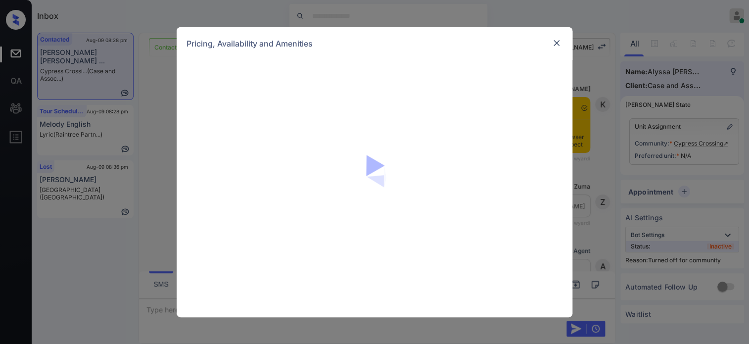
scroll to position [930, 0]
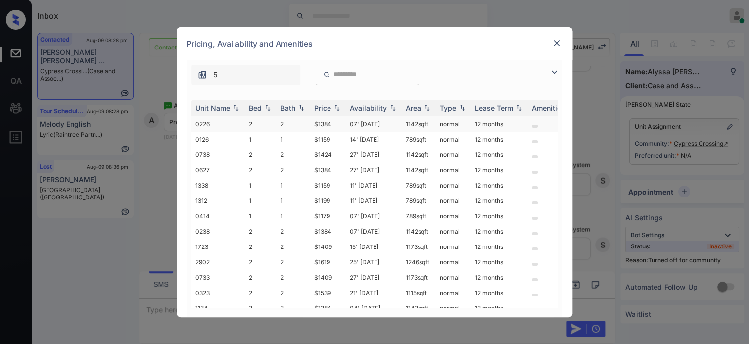
click at [329, 124] on td "$1384" at bounding box center [328, 123] width 36 height 15
click at [554, 43] on img at bounding box center [556, 43] width 10 height 10
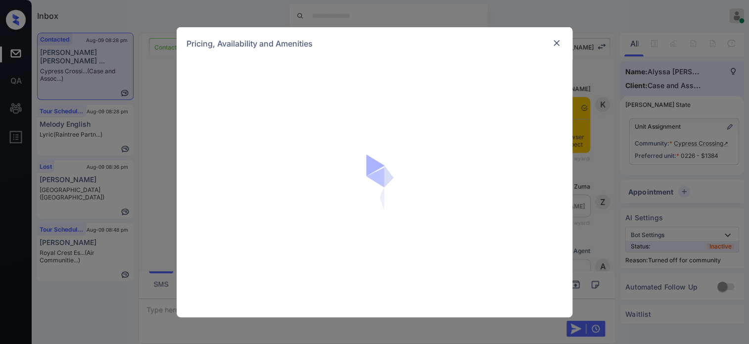
scroll to position [1305, 0]
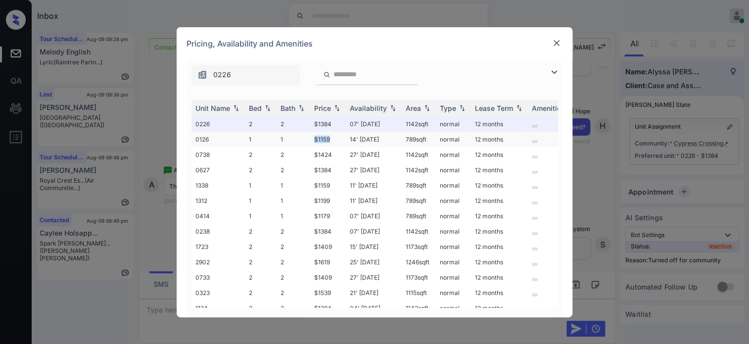
drag, startPoint x: 333, startPoint y: 136, endPoint x: 309, endPoint y: 138, distance: 24.4
click at [309, 138] on tr "0126 1 1 $1159 14' Jul 25 789 sqft normal 12 months" at bounding box center [449, 139] width 517 height 15
copy tr "$1159"
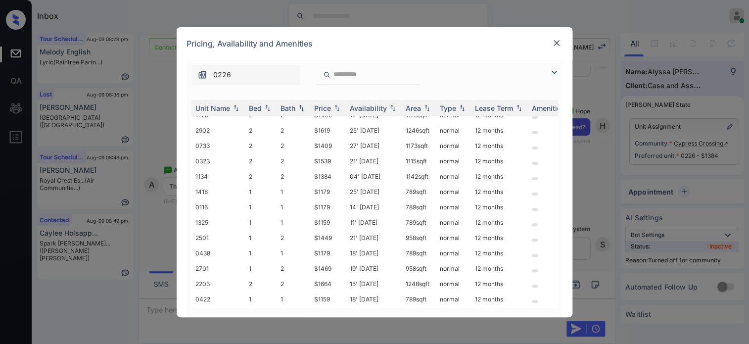
scroll to position [230, 0]
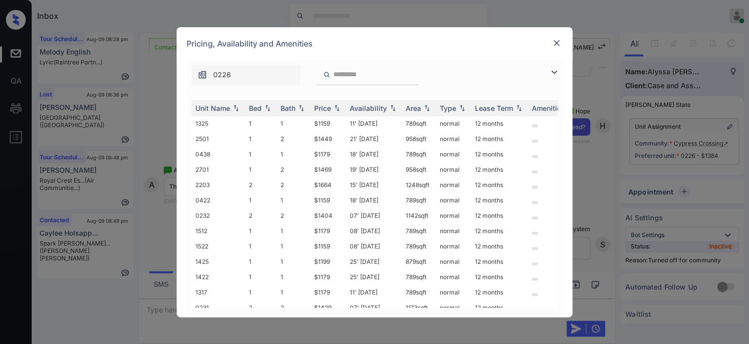
click at [557, 41] on img at bounding box center [556, 43] width 10 height 10
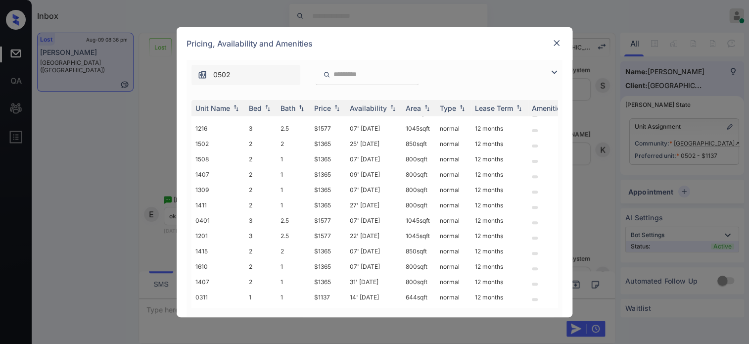
scroll to position [165, 0]
click at [322, 238] on td "$1577" at bounding box center [328, 235] width 36 height 15
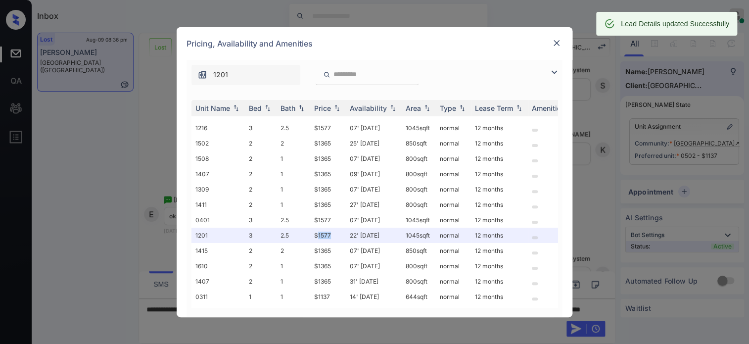
click at [559, 43] on img at bounding box center [556, 43] width 10 height 10
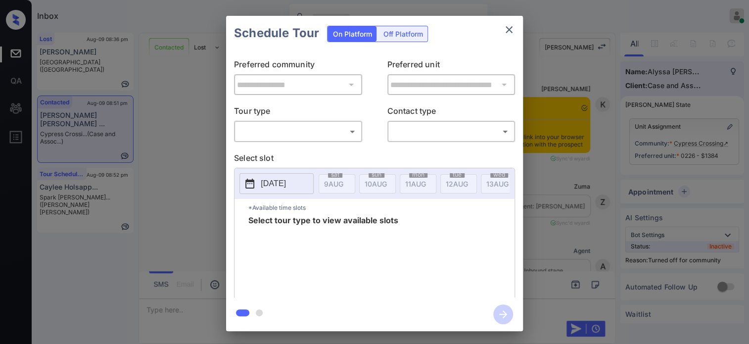
click at [322, 136] on body "Inbox Hope Jatap Online Set yourself offline Set yourself on break Profile Swit…" at bounding box center [374, 172] width 749 height 344
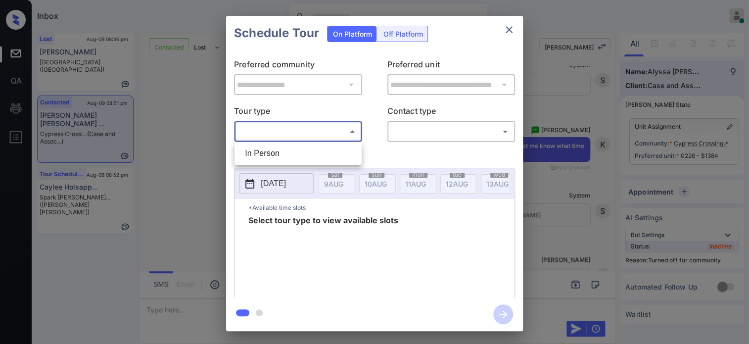
click at [309, 150] on li "In Person" at bounding box center [298, 153] width 122 height 18
type input "********"
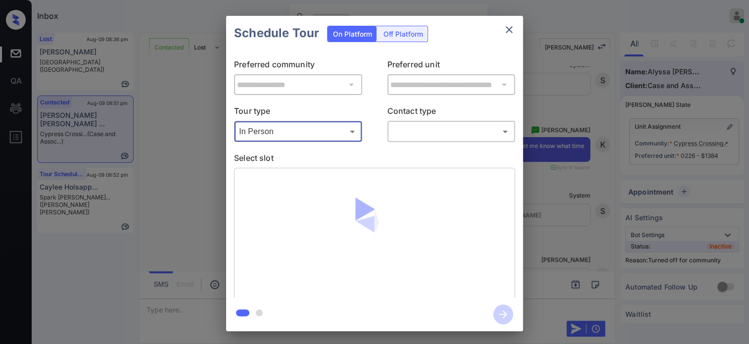
click at [417, 135] on body "Inbox Hope Jatap Online Set yourself offline Set yourself on break Profile Swit…" at bounding box center [374, 172] width 749 height 344
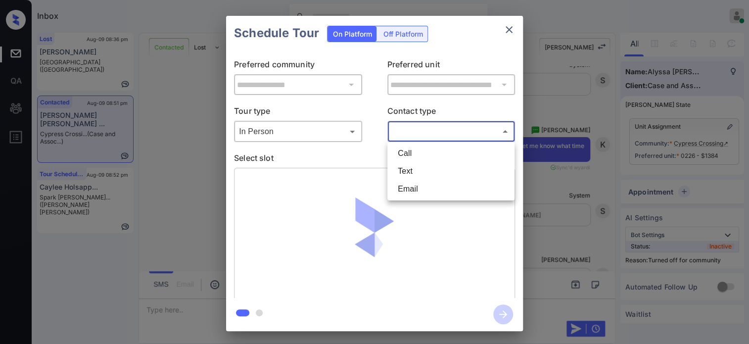
click at [414, 169] on li "Text" at bounding box center [451, 171] width 122 height 18
type input "****"
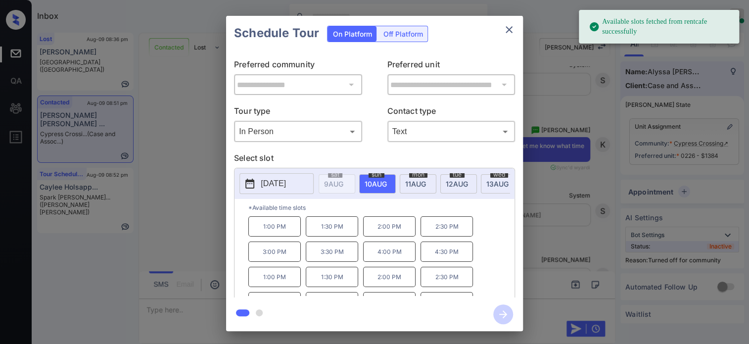
click at [281, 236] on p "1:00 PM" at bounding box center [274, 226] width 52 height 20
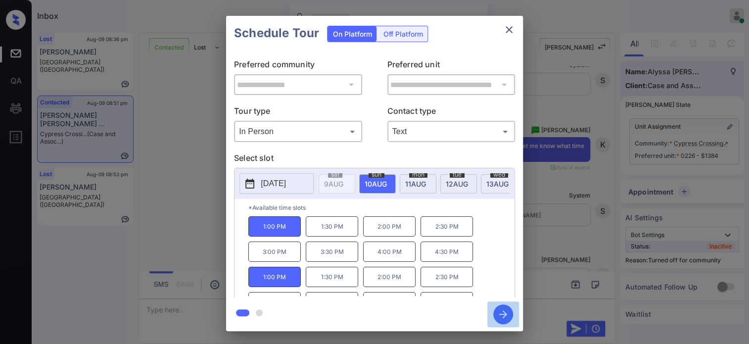
click at [500, 314] on icon "button" at bounding box center [503, 314] width 8 height 8
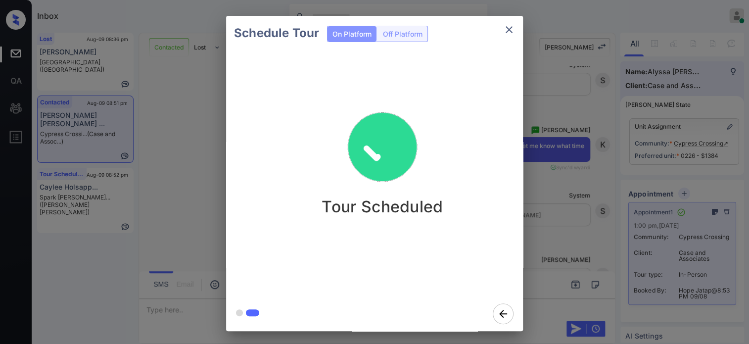
click at [563, 138] on div "Schedule Tour On Platform Off Platform Tour Scheduled" at bounding box center [374, 173] width 749 height 347
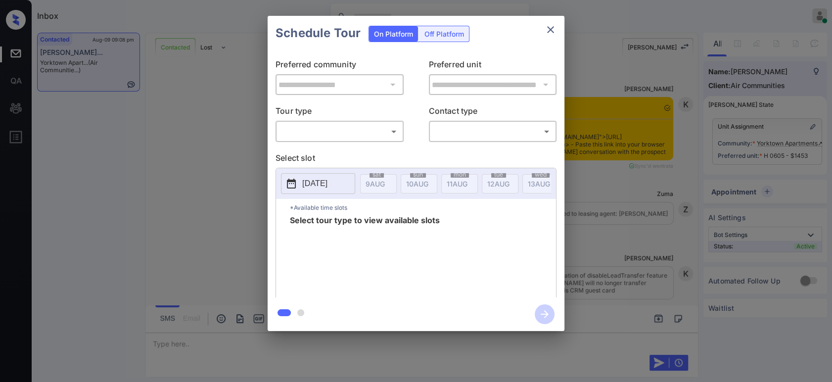
scroll to position [908, 0]
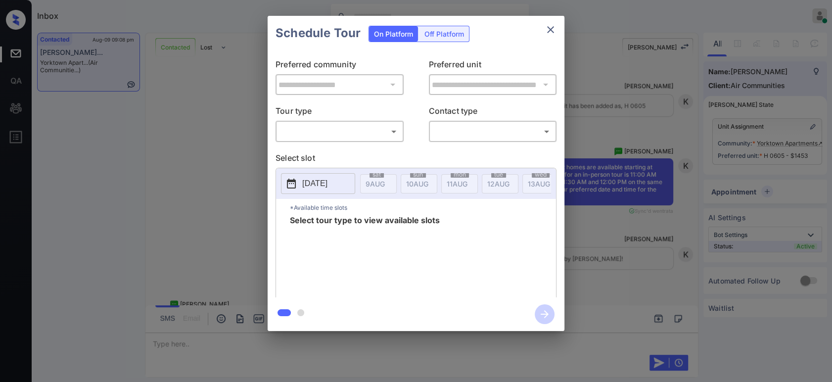
click at [367, 130] on body "Inbox Hope Jatap Online Set yourself offline Set yourself on break Profile Swit…" at bounding box center [416, 191] width 832 height 382
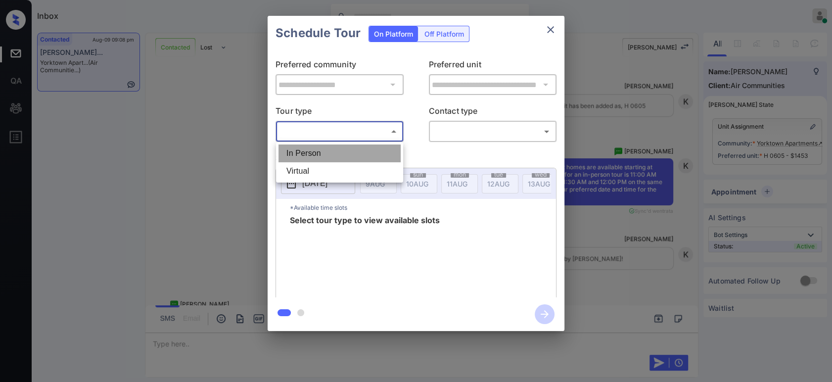
click at [344, 151] on li "In Person" at bounding box center [339, 153] width 122 height 18
type input "********"
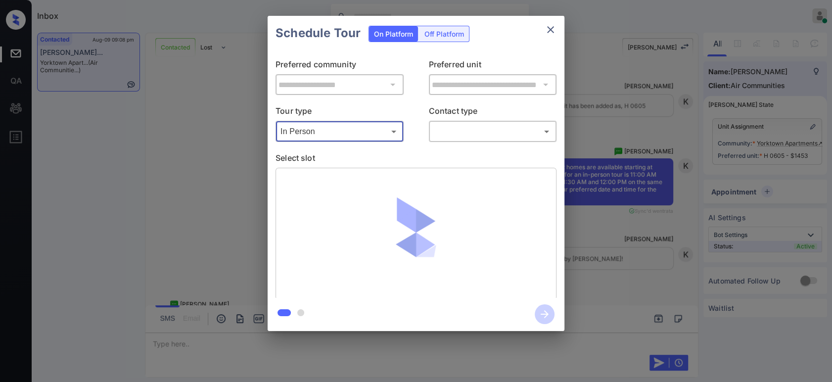
click at [493, 138] on body "Inbox Hope Jatap Online Set yourself offline Set yourself on break Profile Swit…" at bounding box center [416, 191] width 832 height 382
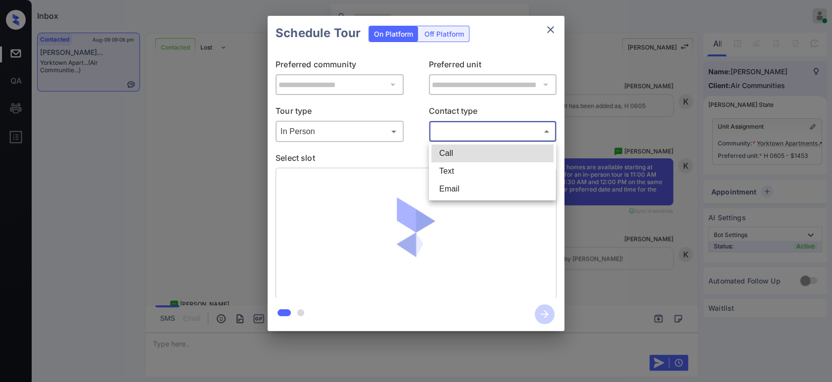
click at [480, 166] on li "Text" at bounding box center [492, 171] width 122 height 18
type input "****"
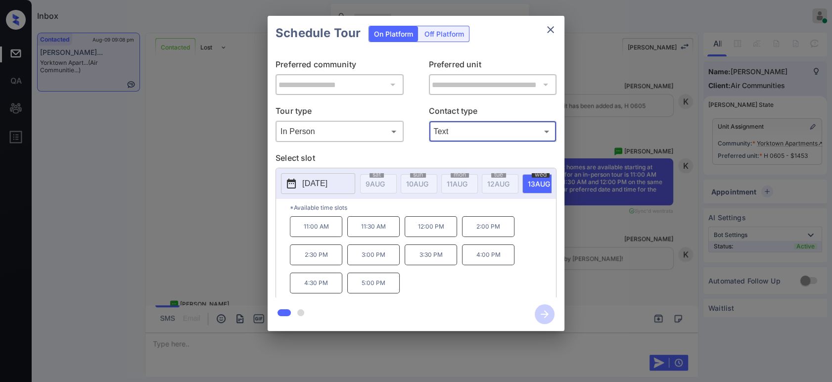
click at [502, 265] on p "4:00 PM" at bounding box center [488, 254] width 52 height 21
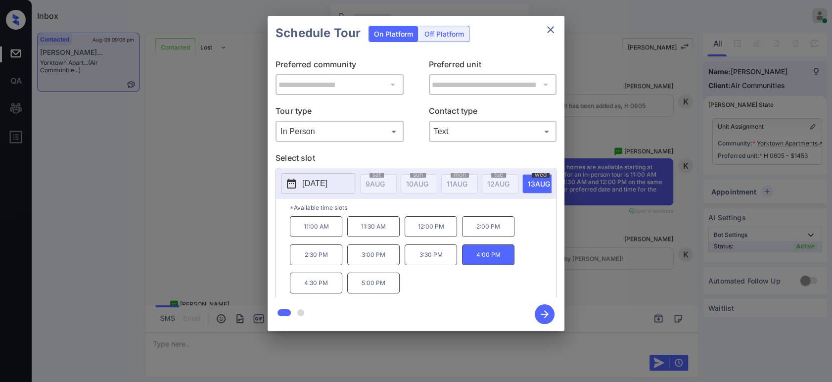
click at [543, 315] on icon "button" at bounding box center [545, 314] width 20 height 20
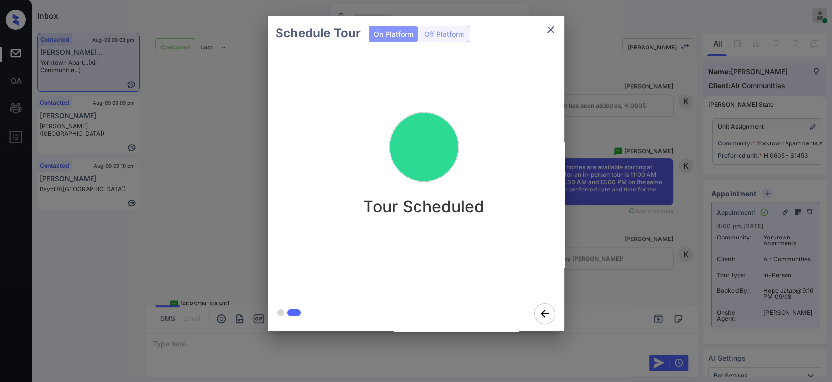
click at [663, 187] on div "Schedule Tour On Platform Off Platform Tour Scheduled" at bounding box center [416, 173] width 832 height 347
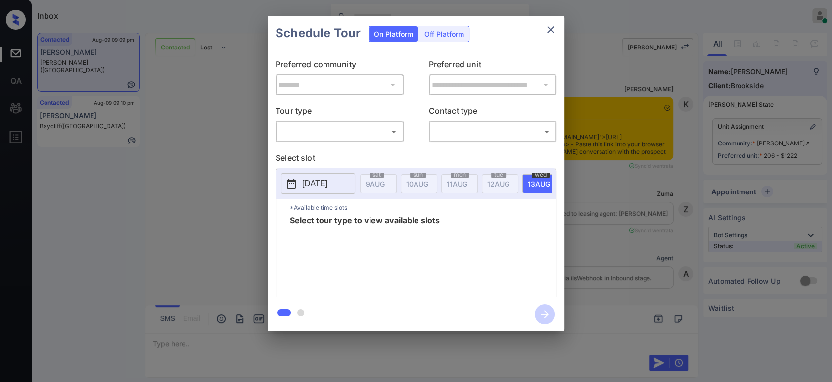
scroll to position [933, 0]
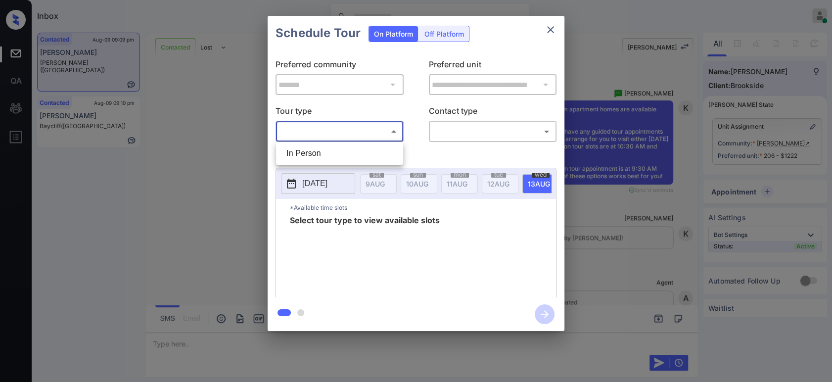
drag, startPoint x: 328, startPoint y: 132, endPoint x: 317, endPoint y: 152, distance: 23.5
click at [328, 133] on body "Inbox Hope Jatap Online Set yourself offline Set yourself on break Profile Swit…" at bounding box center [416, 191] width 832 height 382
click at [316, 154] on li "In Person" at bounding box center [339, 153] width 122 height 18
type input "********"
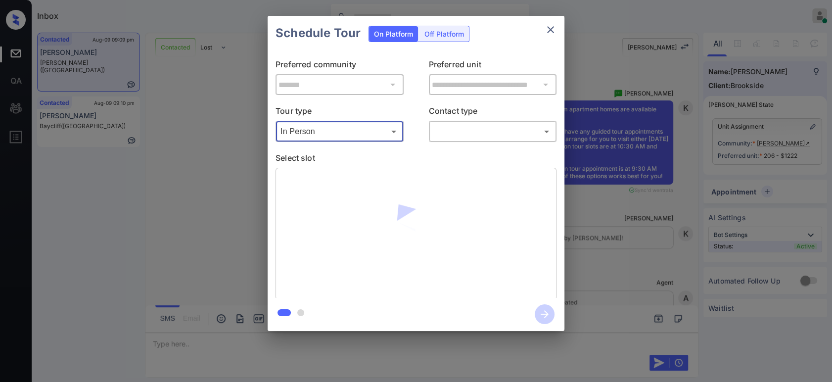
click at [496, 126] on body "Inbox Hope Jatap Online Set yourself offline Set yourself on break Profile Swit…" at bounding box center [416, 191] width 832 height 382
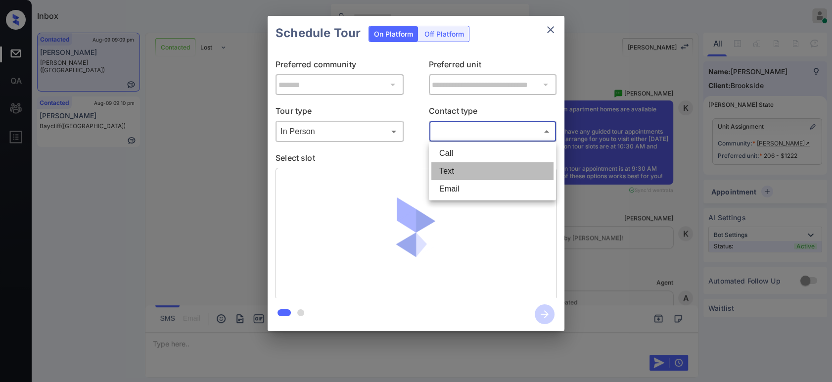
click at [490, 173] on li "Text" at bounding box center [492, 171] width 122 height 18
type input "****"
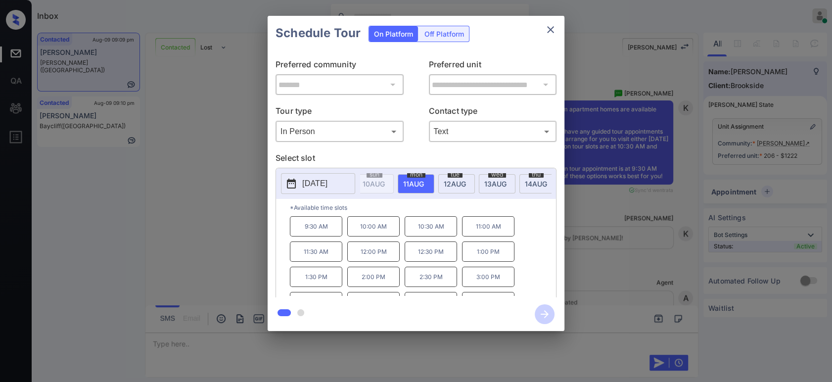
scroll to position [0, 66]
click at [319, 183] on span "14 AUG" at bounding box center [309, 184] width 19 height 8
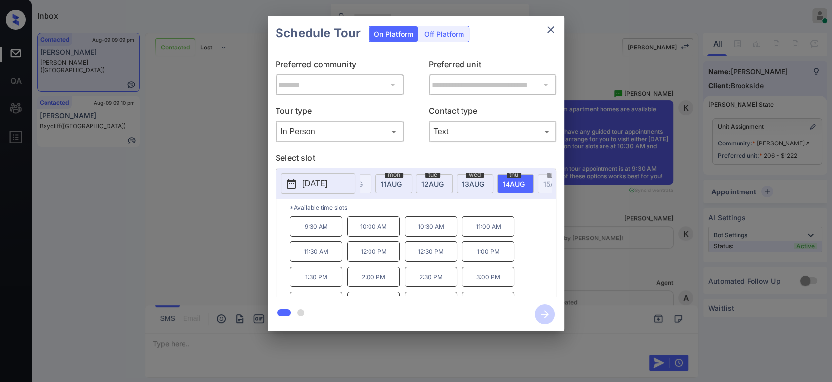
scroll to position [16, 0]
click at [494, 291] on p "5:00 PM" at bounding box center [488, 286] width 52 height 20
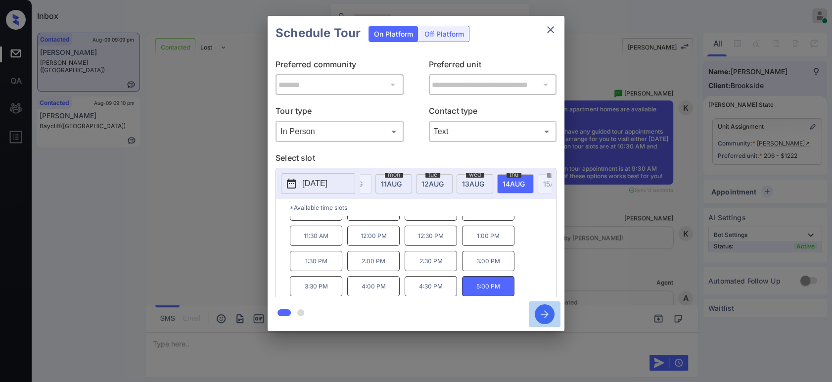
click at [545, 313] on icon "button" at bounding box center [545, 314] width 20 height 20
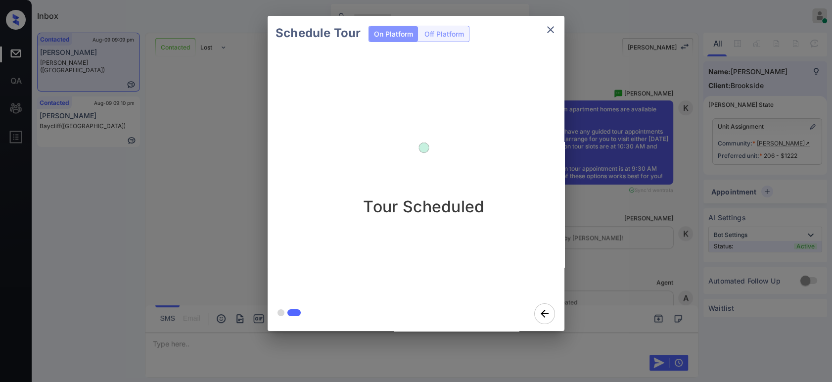
click at [667, 198] on div "Schedule Tour On Platform Off Platform Tour Scheduled" at bounding box center [416, 173] width 832 height 347
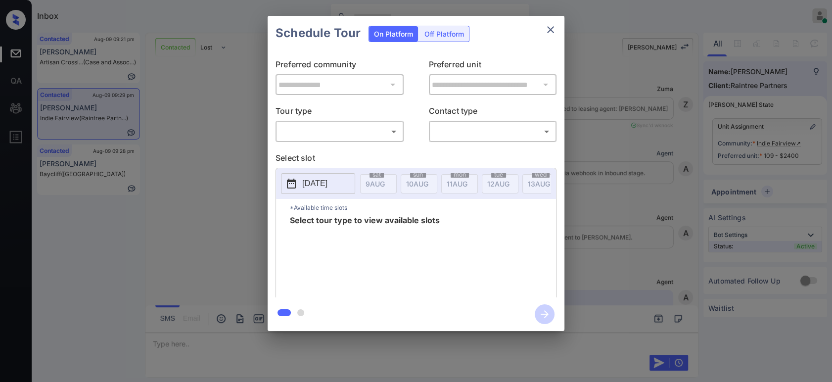
scroll to position [1004, 0]
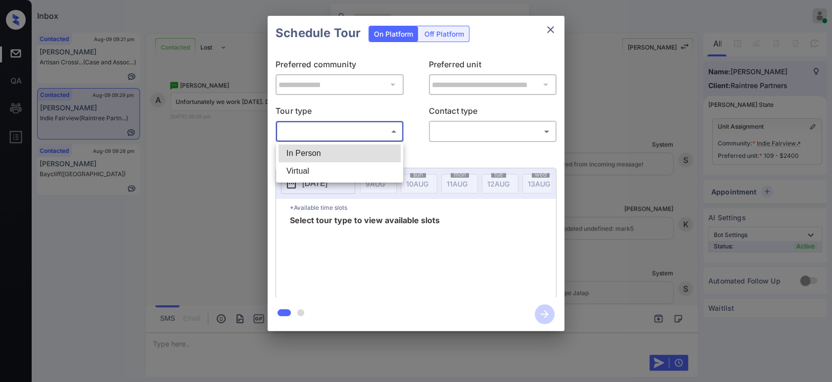
click at [296, 134] on body "Inbox Hope Jatap Online Set yourself offline Set yourself on break Profile Swit…" at bounding box center [416, 191] width 832 height 382
drag, startPoint x: 291, startPoint y: 149, endPoint x: 415, endPoint y: 144, distance: 124.2
click at [291, 149] on li "In Person" at bounding box center [339, 153] width 122 height 18
type input "********"
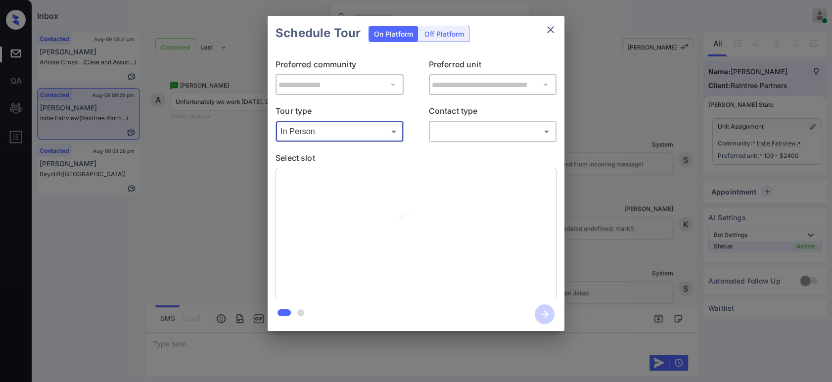
click at [487, 130] on body "Inbox Hope Jatap Online Set yourself offline Set yourself on break Profile Swit…" at bounding box center [416, 191] width 832 height 382
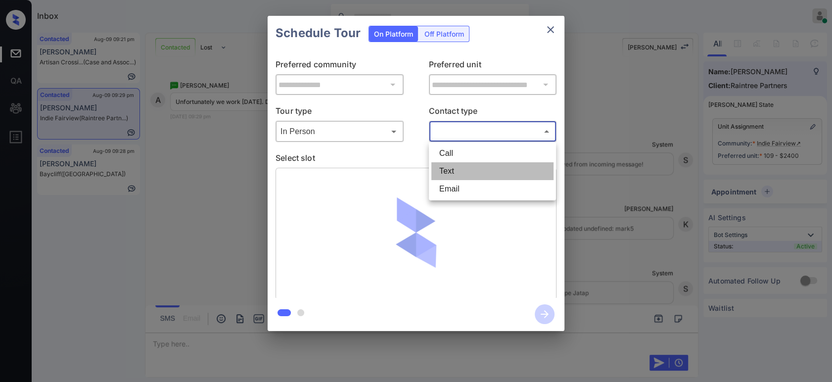
click at [483, 168] on li "Text" at bounding box center [492, 171] width 122 height 18
type input "****"
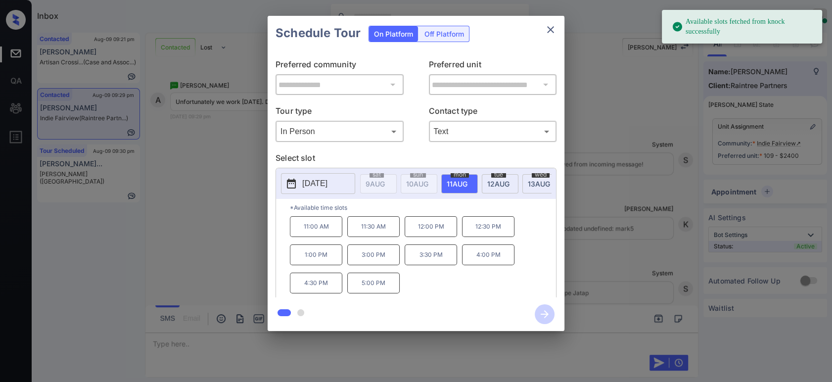
click at [497, 186] on div "tue 12 AUG" at bounding box center [500, 183] width 37 height 19
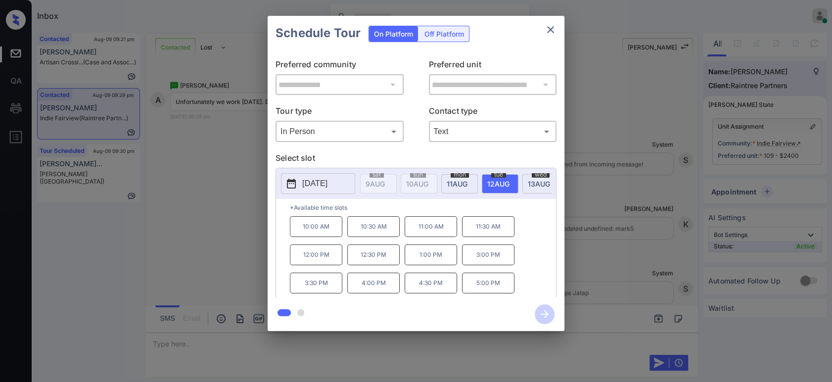
click at [210, 243] on div "**********" at bounding box center [416, 173] width 832 height 347
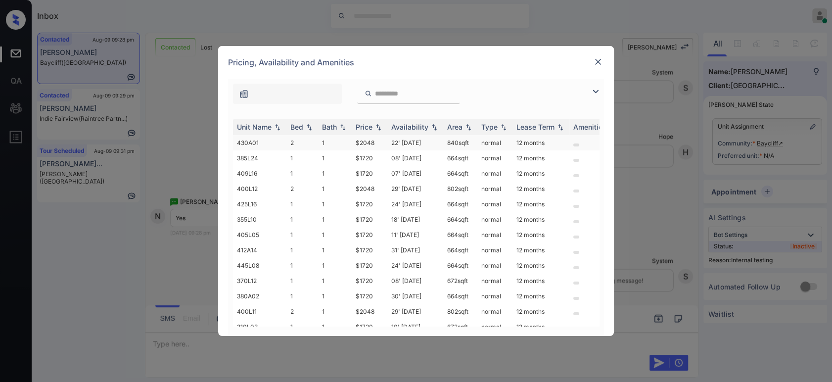
click at [368, 142] on td "$2048" at bounding box center [370, 142] width 36 height 15
click at [367, 142] on td "$2048" at bounding box center [370, 142] width 36 height 15
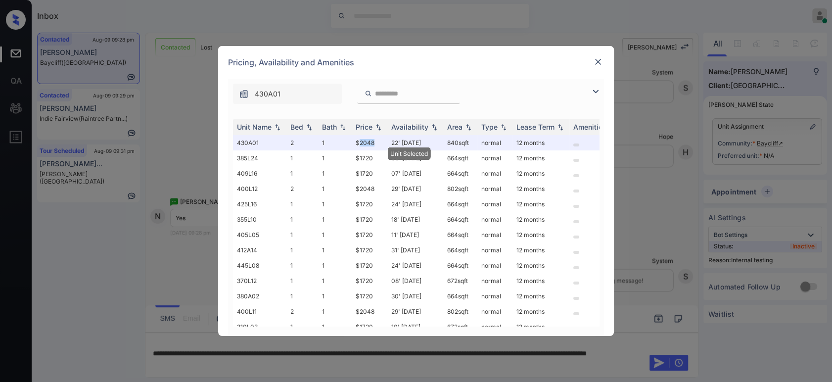
click at [597, 60] on img at bounding box center [598, 62] width 10 height 10
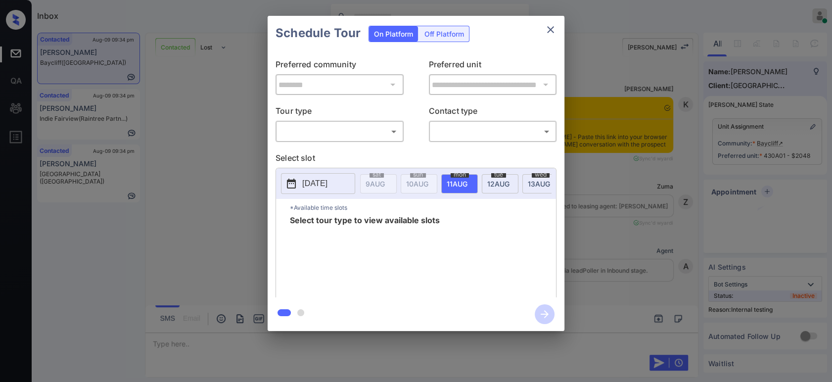
scroll to position [829, 0]
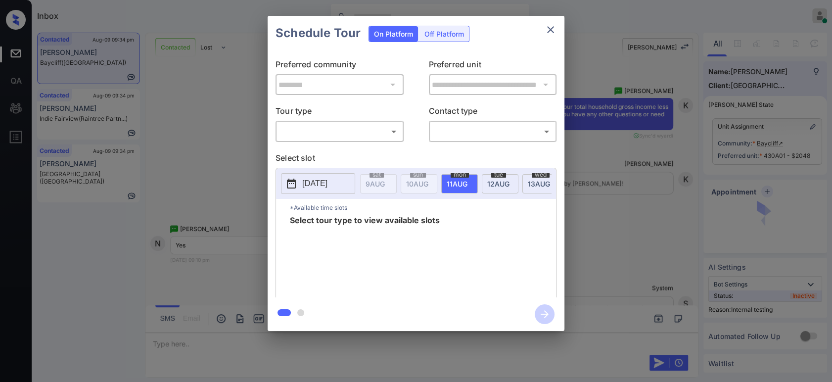
click at [319, 137] on body "Inbox Hope Jatap Online Set yourself offline Set yourself on break Profile Swit…" at bounding box center [416, 191] width 832 height 382
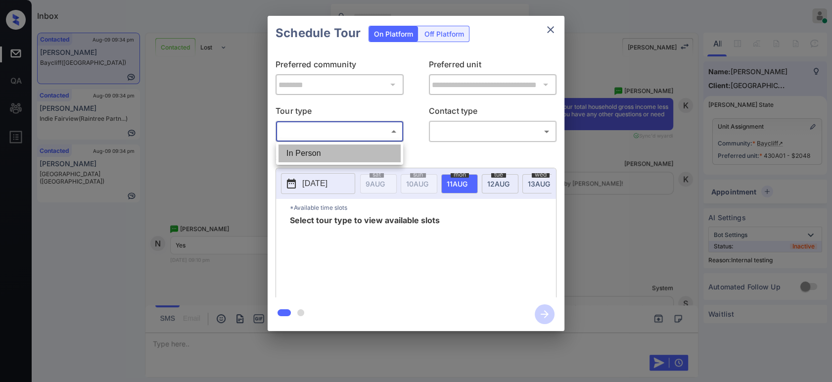
click at [315, 153] on li "In Person" at bounding box center [339, 153] width 122 height 18
type input "********"
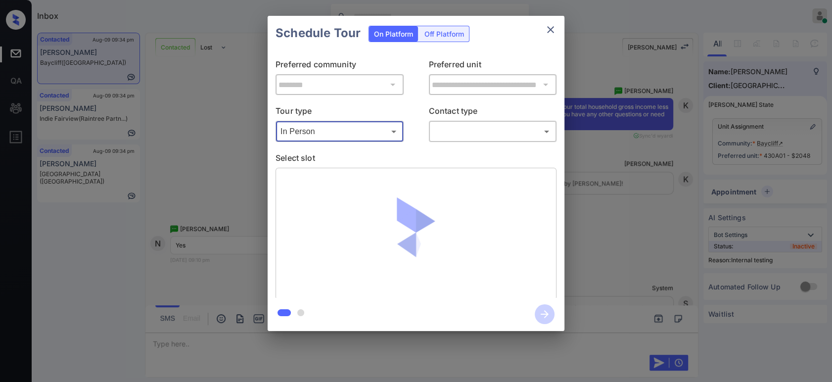
click at [461, 130] on body "Inbox Hope Jatap Online Set yourself offline Set yourself on break Profile Swit…" at bounding box center [416, 191] width 832 height 382
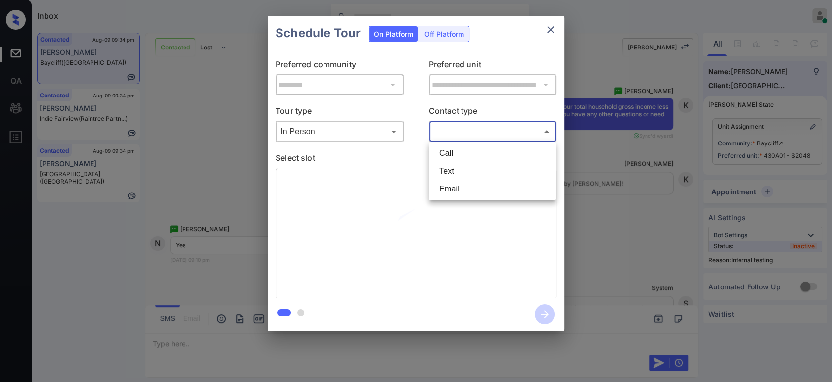
click at [456, 169] on li "Text" at bounding box center [492, 171] width 122 height 18
type input "****"
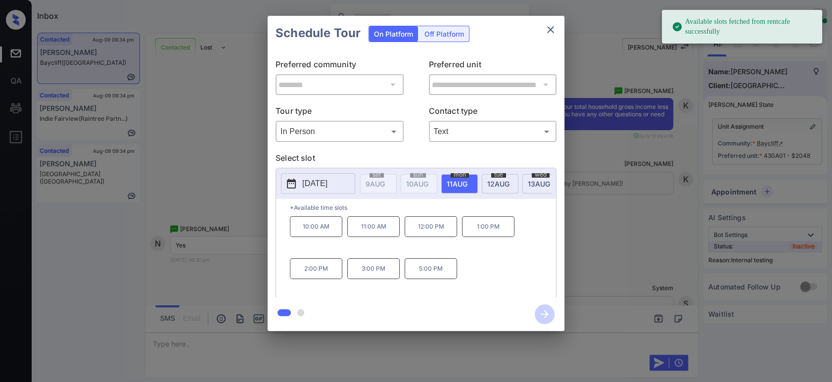
click at [633, 264] on div "**********" at bounding box center [416, 173] width 832 height 347
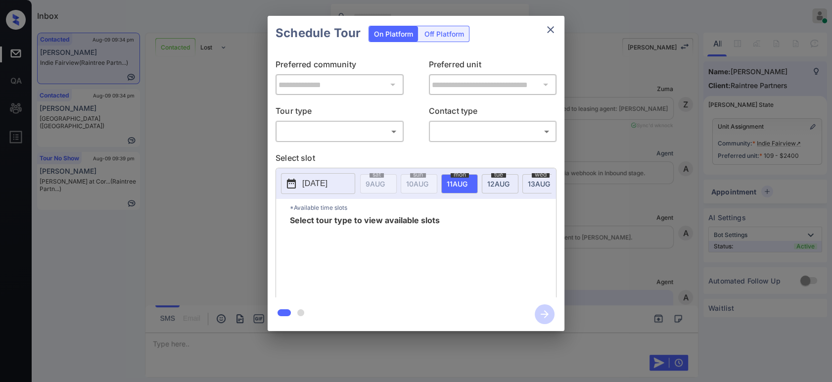
scroll to position [1268, 0]
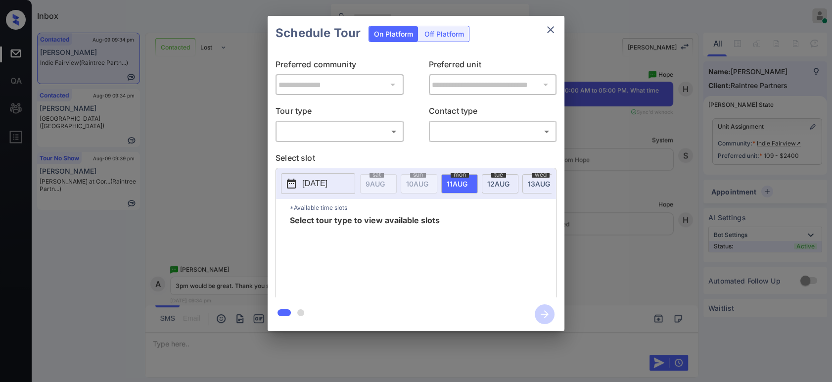
click at [352, 133] on body "Inbox Hope Jatap Online Set yourself offline Set yourself on break Profile Swit…" at bounding box center [416, 191] width 832 height 382
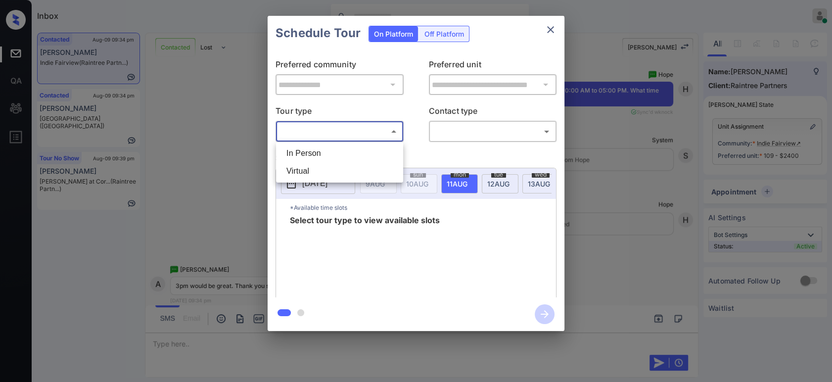
click at [337, 153] on li "In Person" at bounding box center [339, 153] width 122 height 18
type input "********"
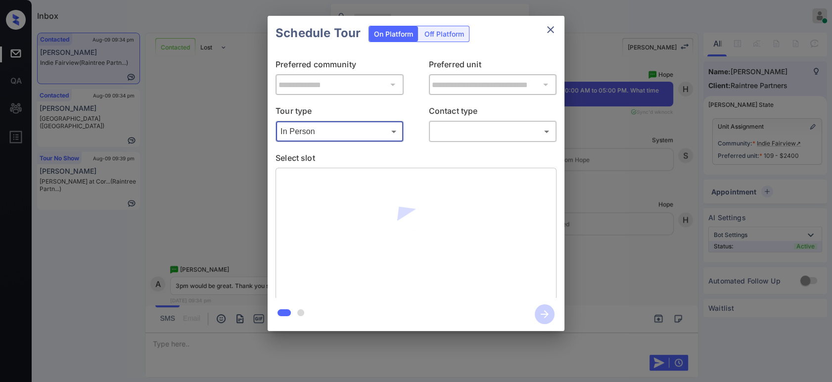
click at [485, 125] on body "Inbox Hope Jatap Online Set yourself offline Set yourself on break Profile Swit…" at bounding box center [416, 191] width 832 height 382
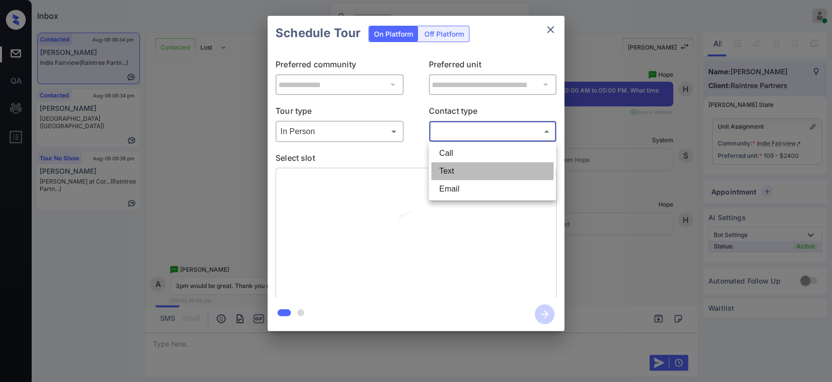
click at [480, 173] on li "Text" at bounding box center [492, 171] width 122 height 18
type input "****"
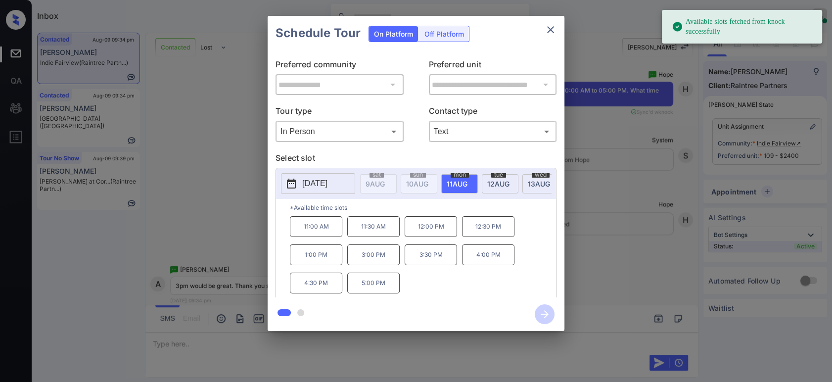
click at [385, 180] on span "12 AUG" at bounding box center [374, 184] width 19 height 8
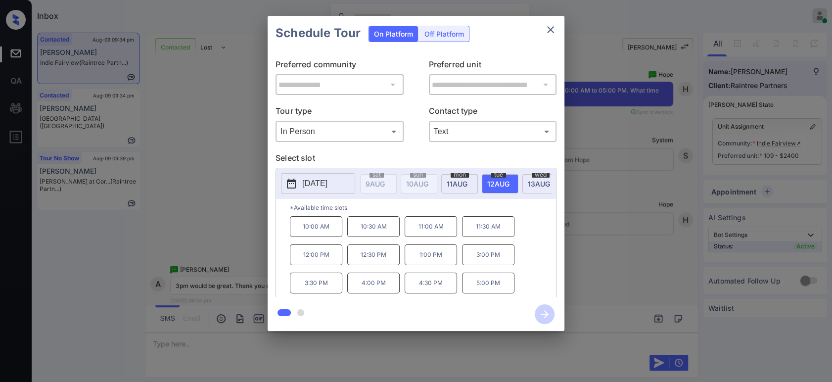
click at [495, 262] on p "3:00 PM" at bounding box center [488, 254] width 52 height 21
click at [550, 312] on icon "button" at bounding box center [545, 314] width 20 height 20
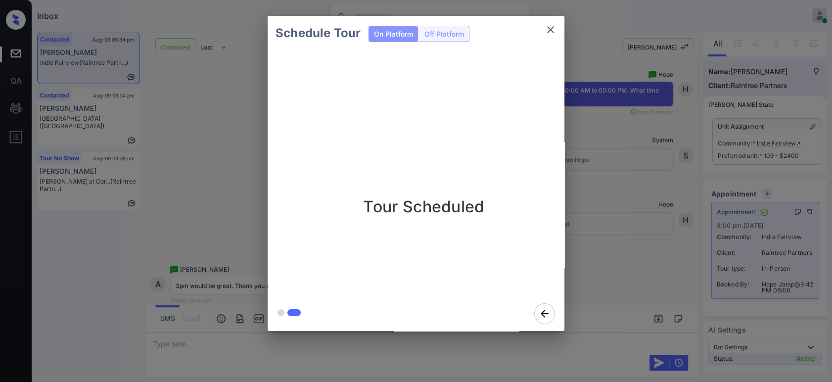
click at [641, 186] on div "Schedule Tour On Platform Off Platform Tour Scheduled" at bounding box center [416, 173] width 832 height 347
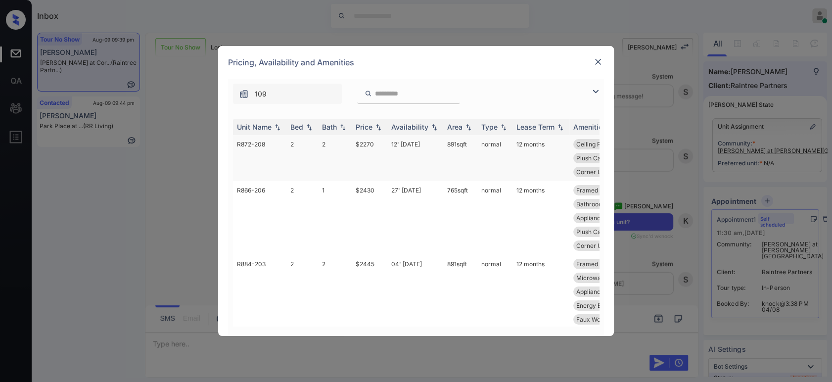
click at [388, 141] on td "12' Jul 25" at bounding box center [415, 158] width 56 height 46
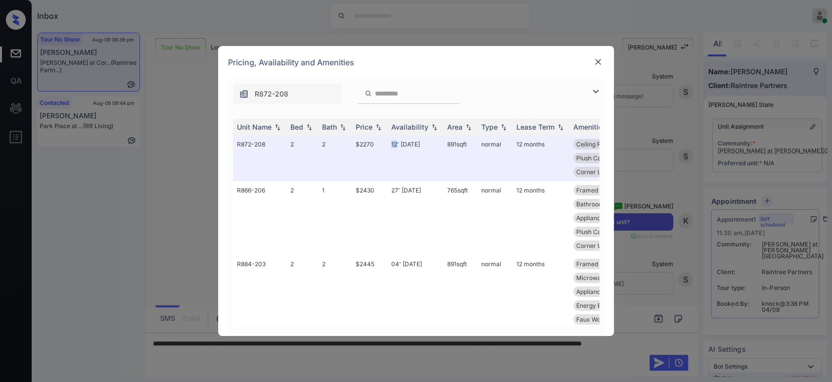
click at [596, 63] on img at bounding box center [598, 62] width 10 height 10
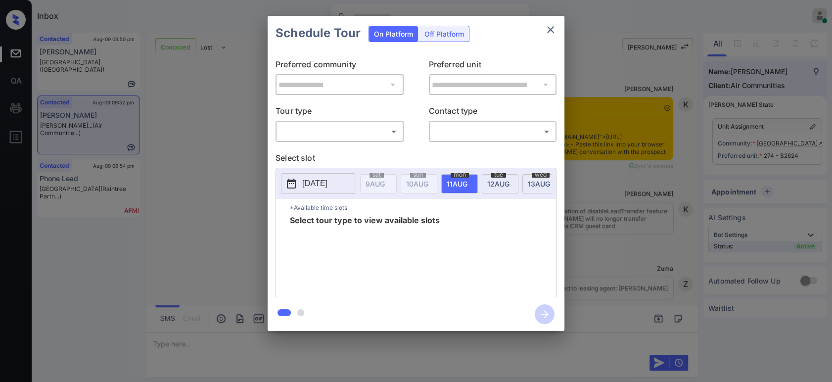
scroll to position [724, 0]
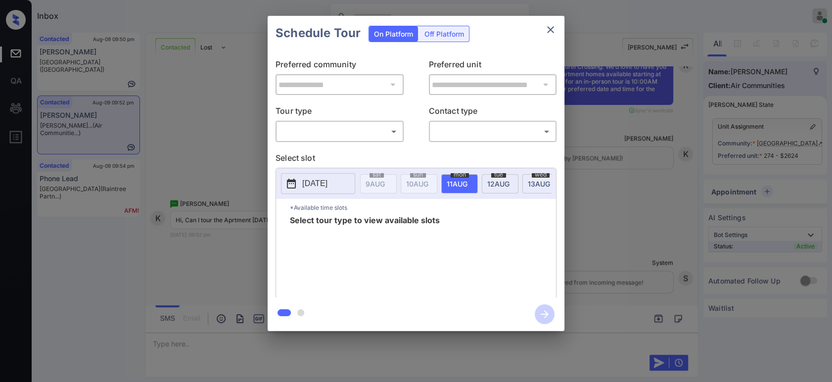
click at [358, 129] on body "Inbox Hope Jatap Online Set yourself offline Set yourself on break Profile Swit…" at bounding box center [416, 191] width 832 height 382
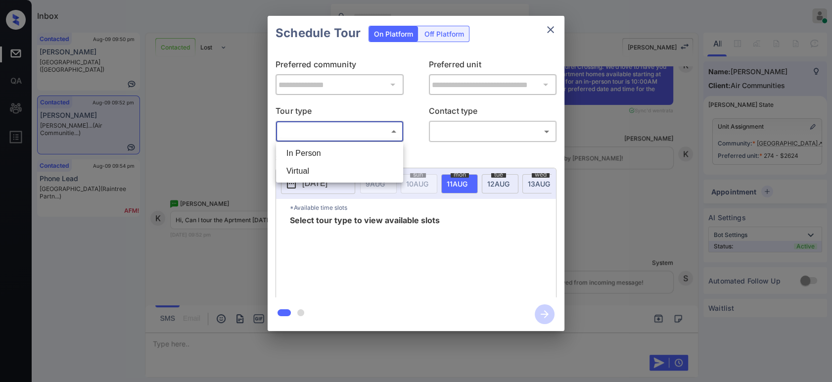
click at [344, 157] on li "In Person" at bounding box center [339, 153] width 122 height 18
type input "********"
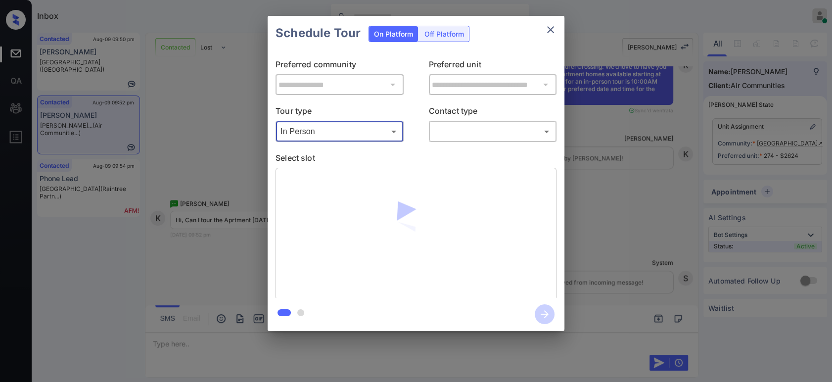
click at [456, 131] on body "Inbox Hope Jatap Online Set yourself offline Set yourself on break Profile Swit…" at bounding box center [416, 191] width 832 height 382
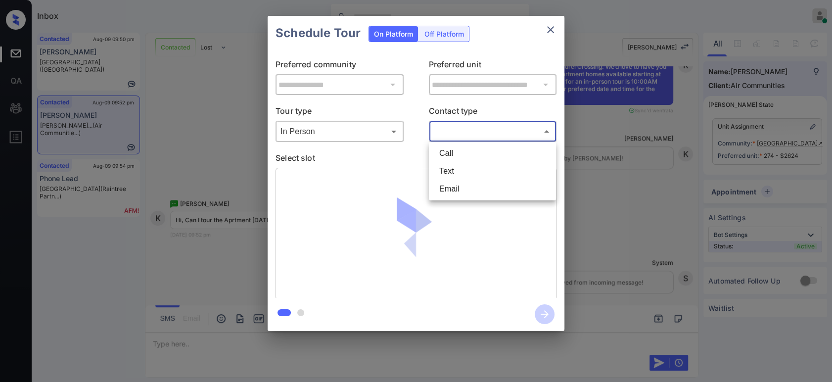
click at [457, 175] on li "Text" at bounding box center [492, 171] width 122 height 18
type input "****"
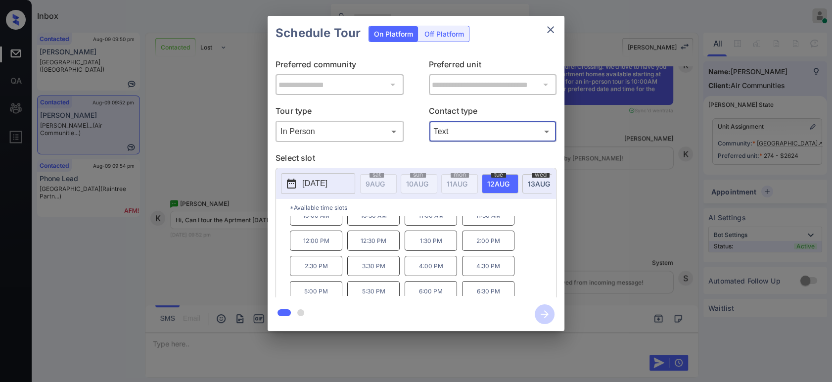
scroll to position [16, 0]
click at [222, 280] on div "**********" at bounding box center [416, 173] width 832 height 347
